Goal: Navigation & Orientation: Find specific page/section

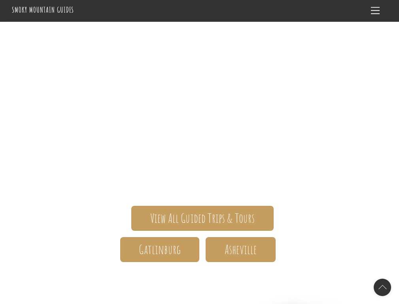
scroll to position [800, 0]
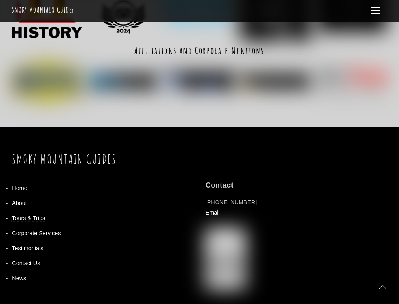
click at [28, 215] on link "Tours & Trips" at bounding box center [28, 218] width 33 height 6
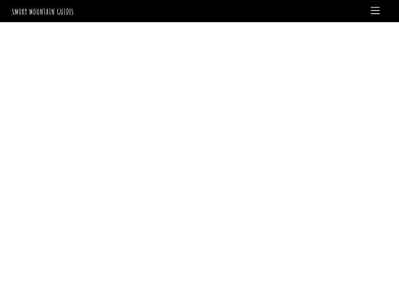
scroll to position [301, 0]
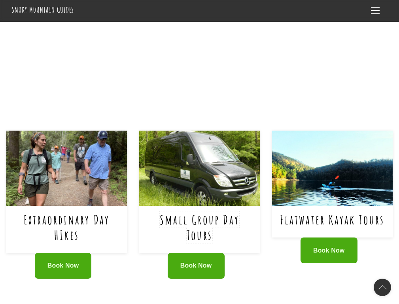
click at [199, 211] on link "Small Group Day Tours" at bounding box center [200, 226] width 80 height 31
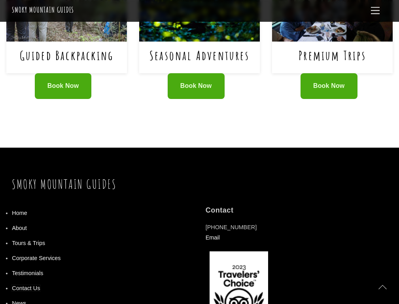
click at [26, 285] on link "Contact Us" at bounding box center [26, 288] width 28 height 6
